Goal: Task Accomplishment & Management: Manage account settings

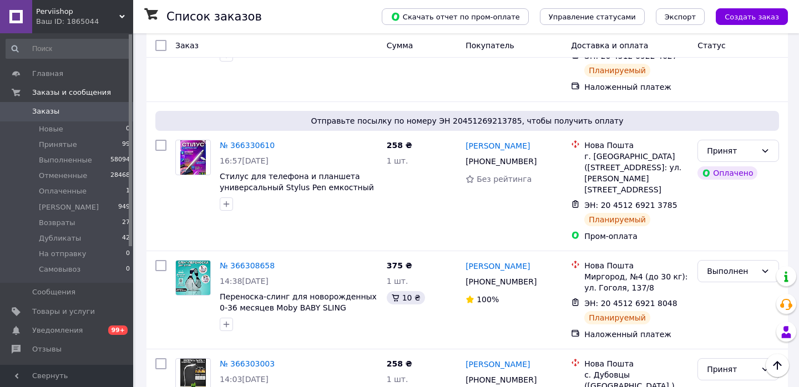
scroll to position [1016, 0]
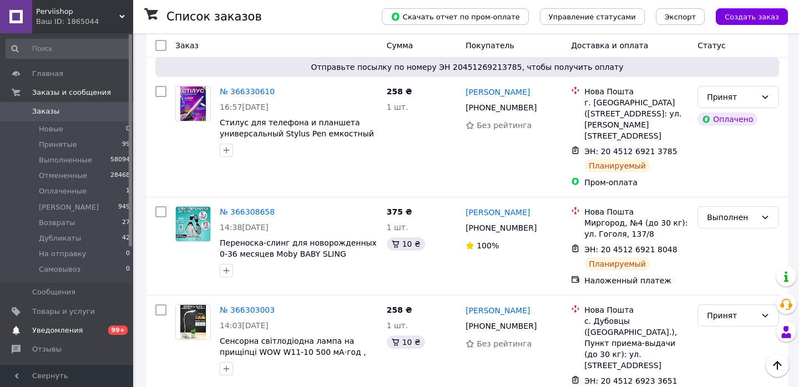
click at [47, 329] on span "Уведомления" at bounding box center [57, 331] width 51 height 10
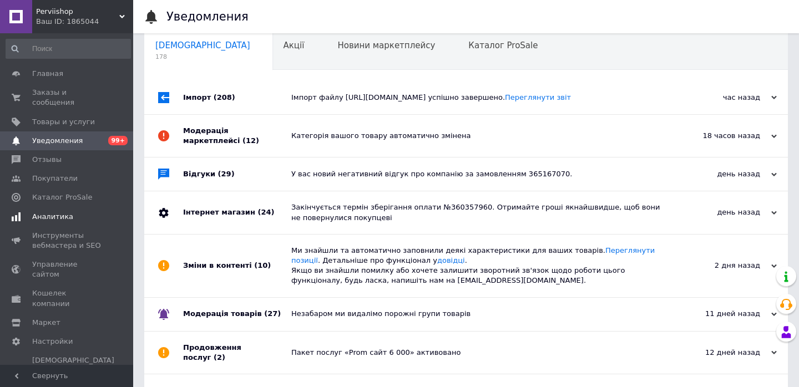
scroll to position [17, 0]
click at [49, 289] on span "Кошелек компании" at bounding box center [67, 299] width 71 height 20
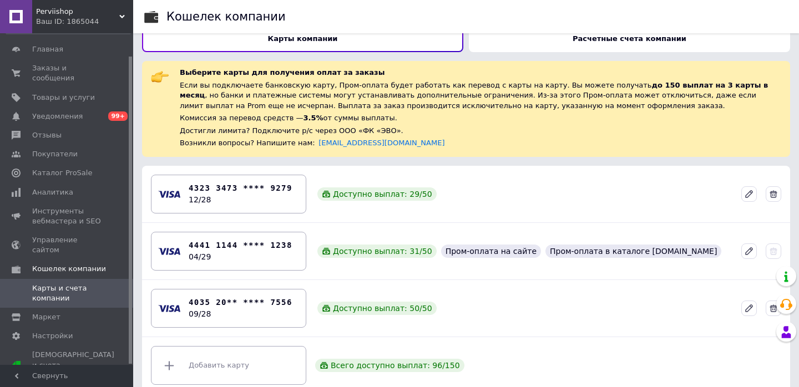
scroll to position [32, 0]
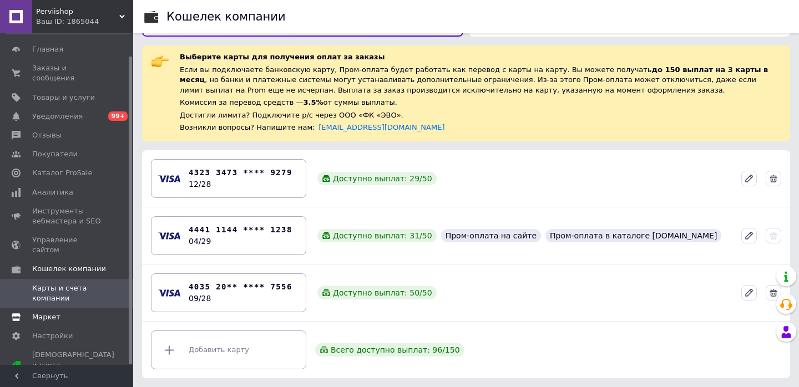
click at [47, 313] on span "Маркет" at bounding box center [46, 318] width 28 height 10
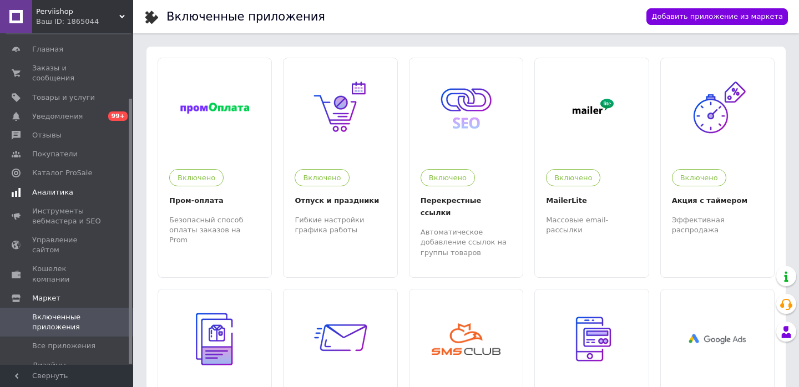
scroll to position [81, 0]
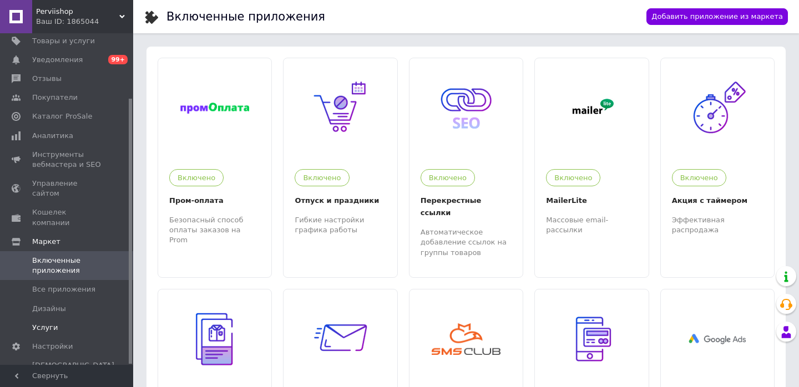
click at [51, 323] on span "Услуги" at bounding box center [45, 328] width 26 height 10
